Goal: Transaction & Acquisition: Purchase product/service

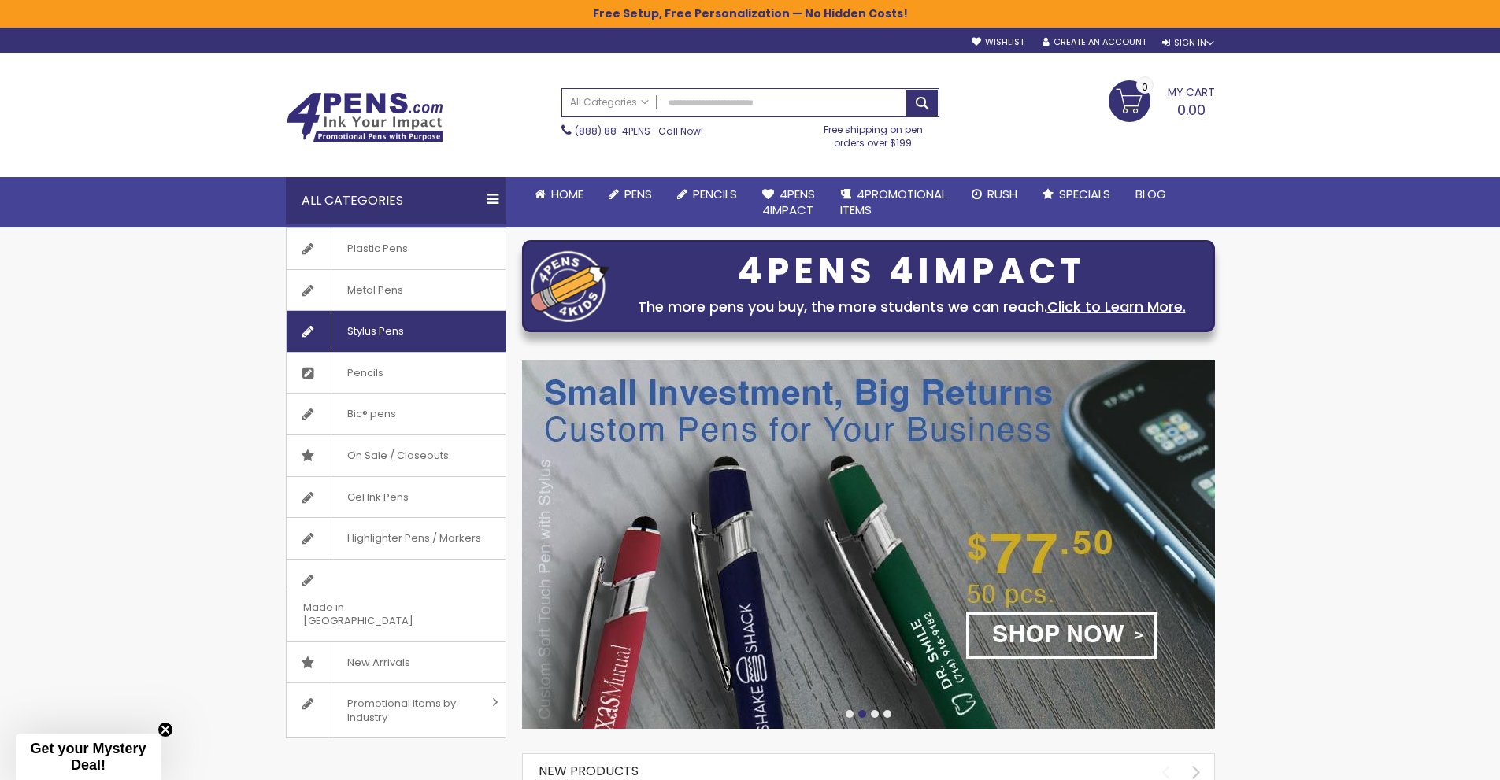
click at [407, 334] on span "Stylus Pens" at bounding box center [375, 331] width 89 height 41
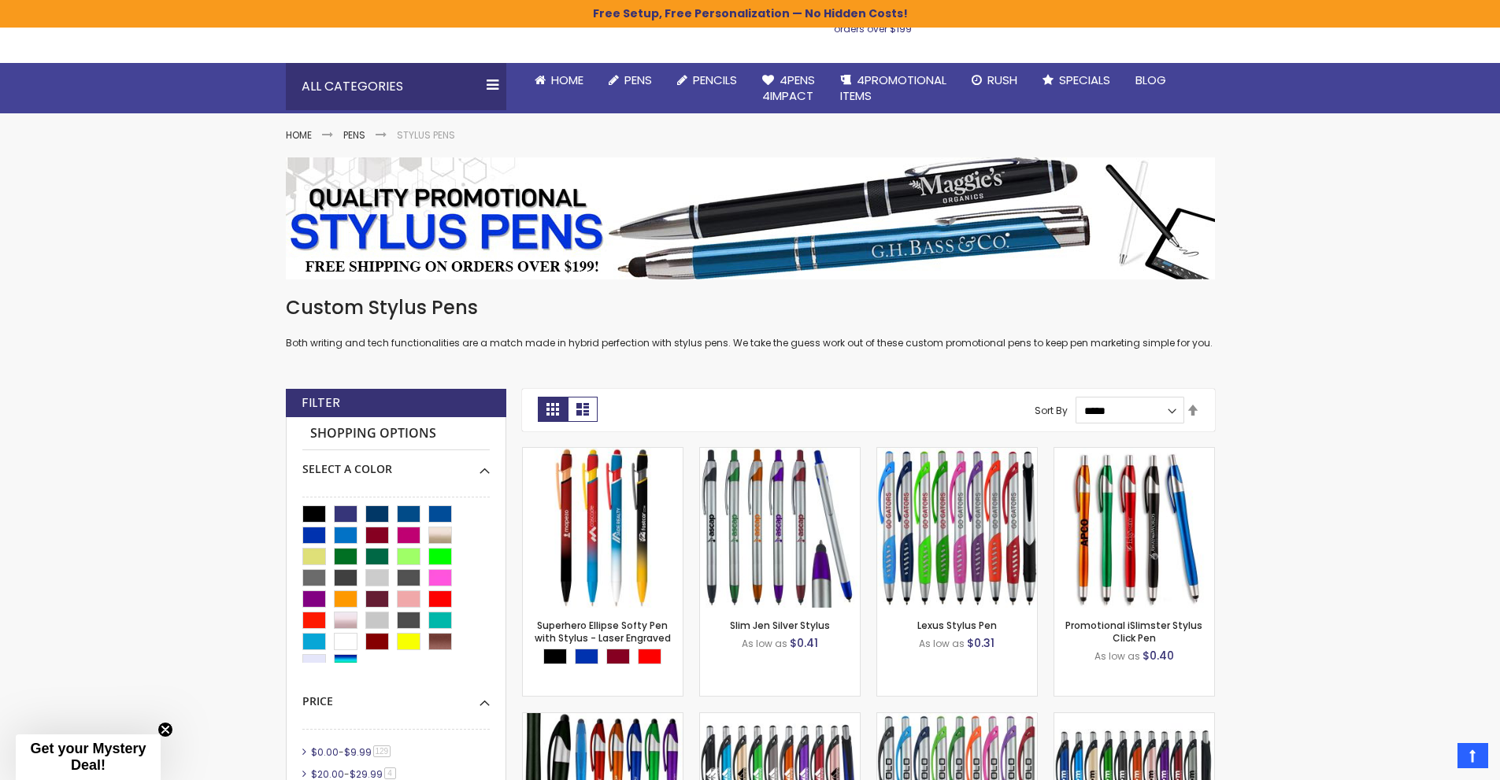
scroll to position [105, 0]
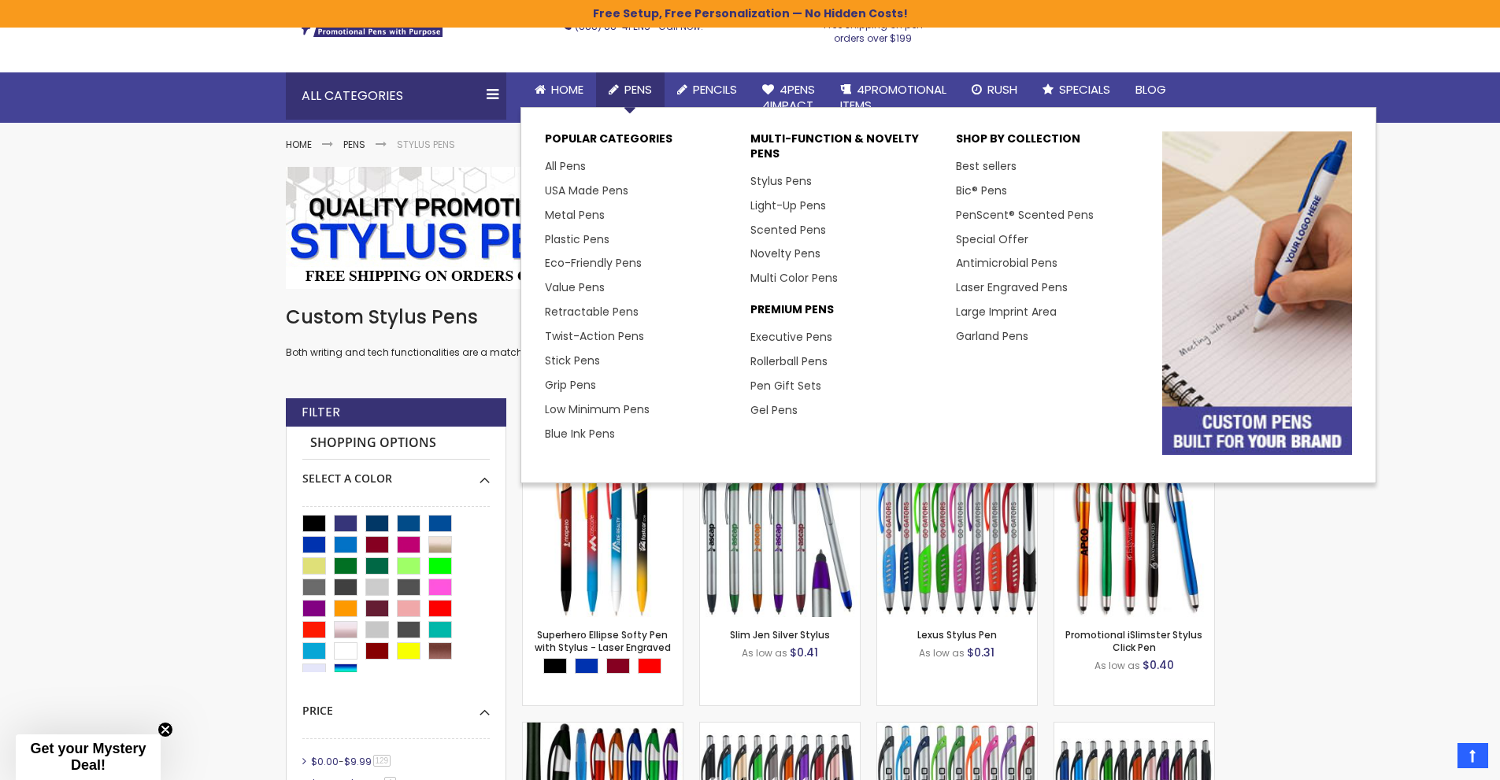
click at [639, 88] on span "Pens" at bounding box center [638, 89] width 28 height 17
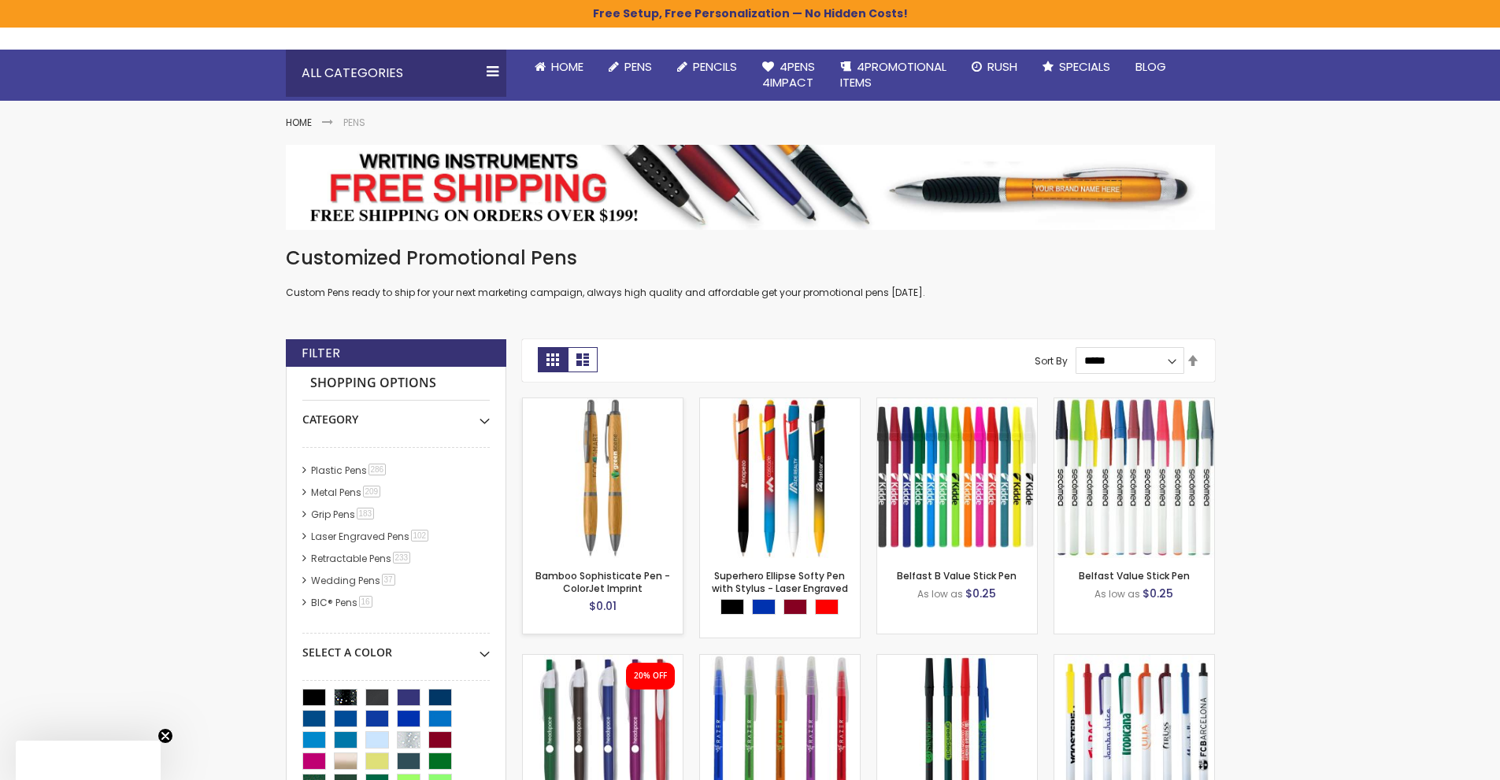
scroll to position [131, 0]
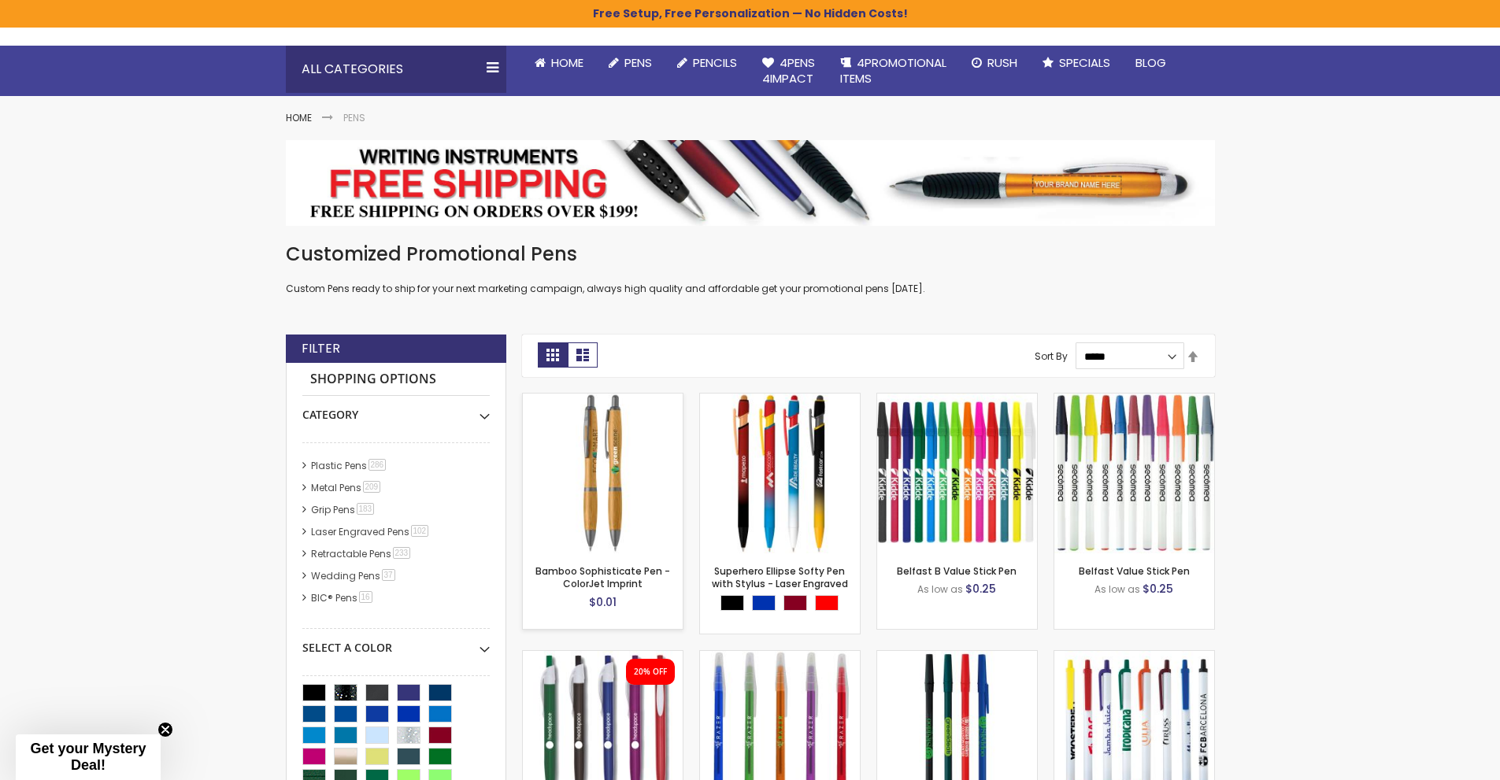
click at [612, 535] on img at bounding box center [603, 474] width 160 height 160
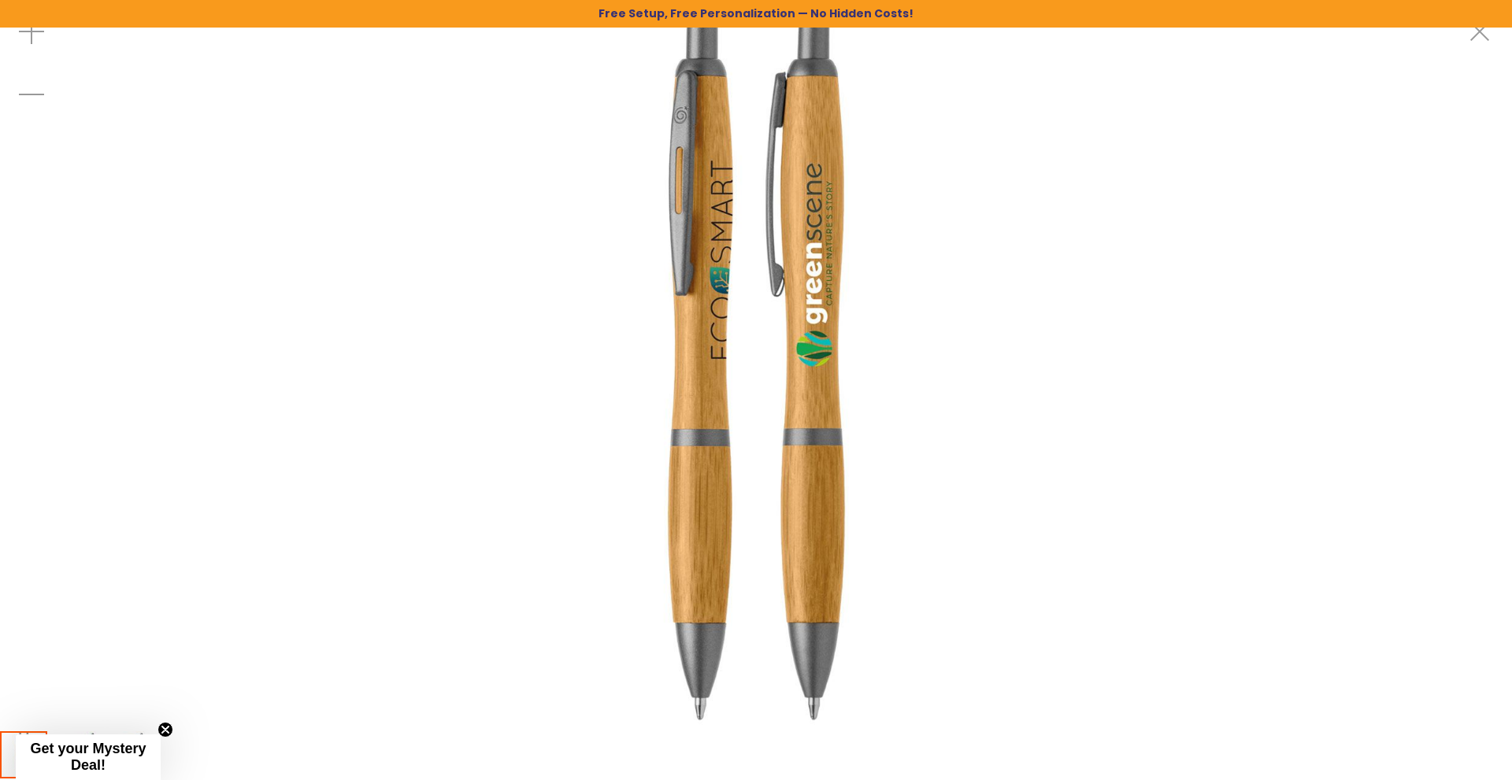
drag, startPoint x: 815, startPoint y: 346, endPoint x: 834, endPoint y: 222, distance: 125.0
